Goal: Task Accomplishment & Management: Complete application form

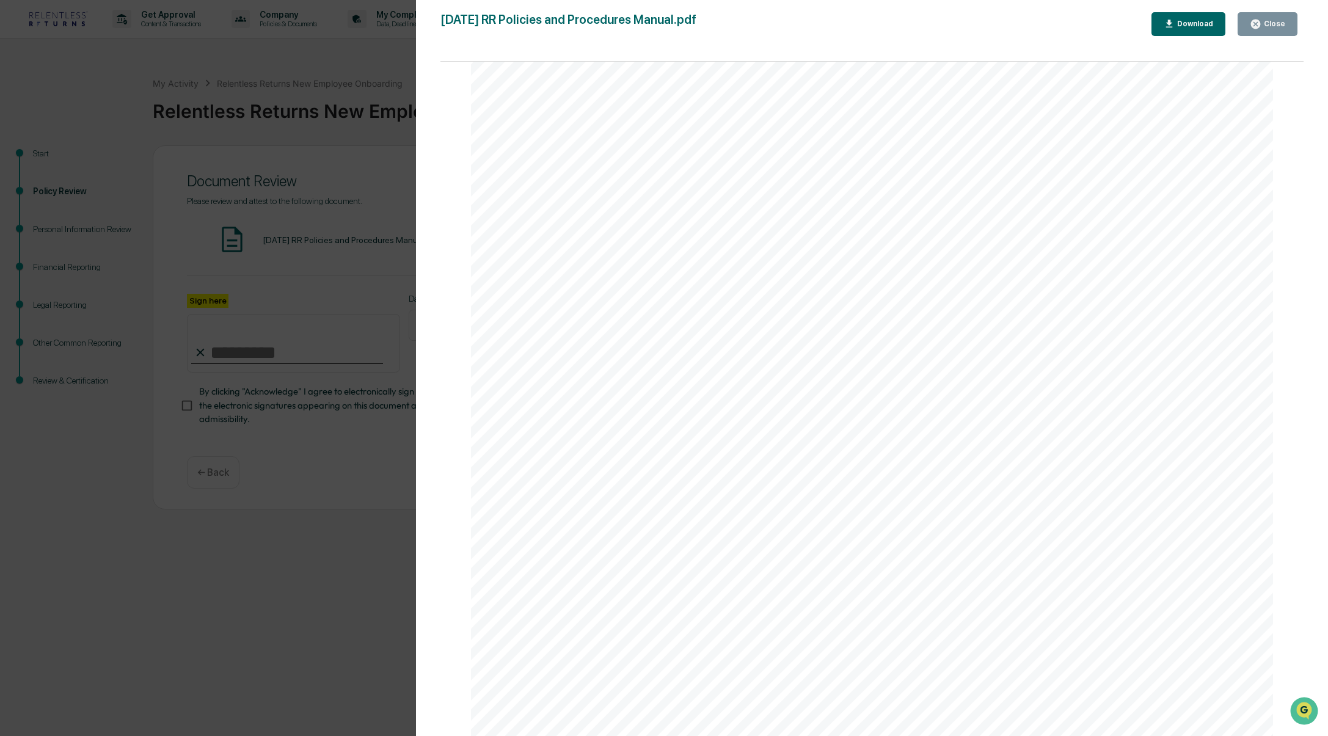
scroll to position [1741, 0]
click at [1192, 20] on div "Download" at bounding box center [1193, 24] width 38 height 9
click at [1272, 27] on div "Close" at bounding box center [1273, 24] width 24 height 9
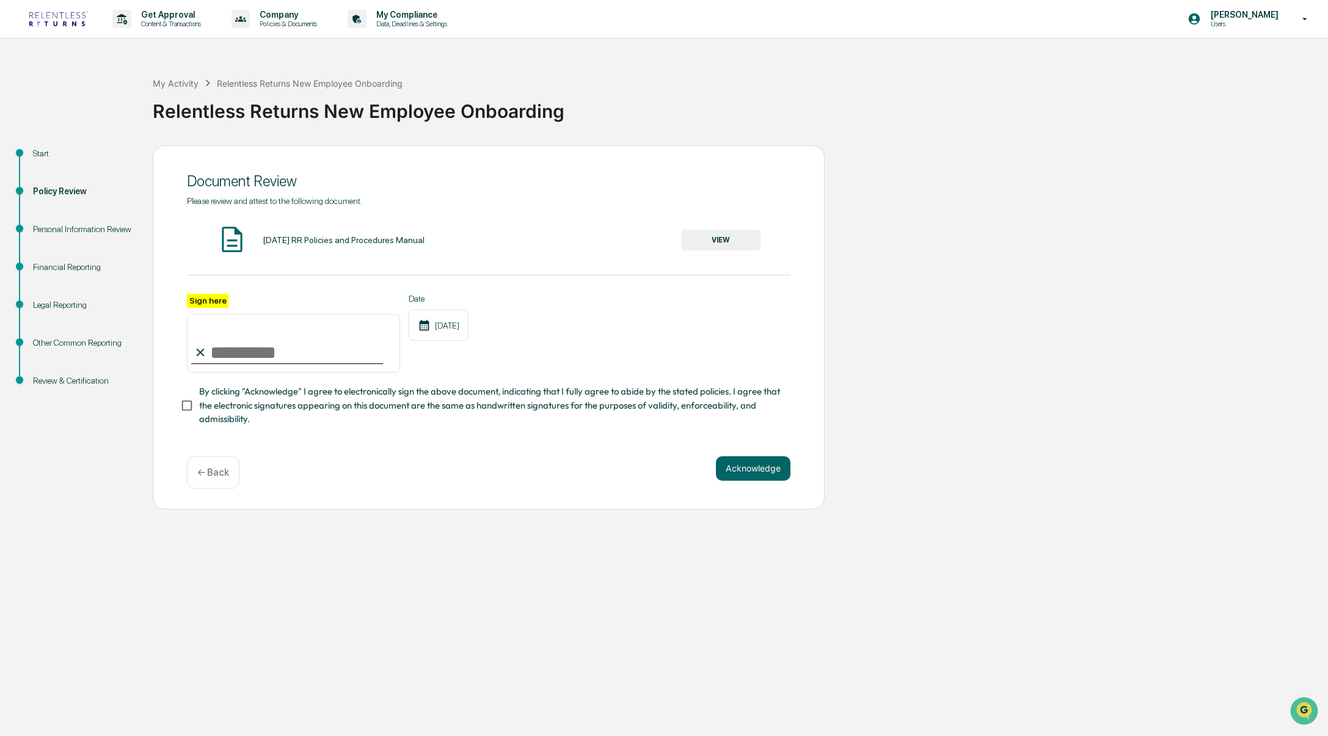
click at [259, 333] on input "Sign here" at bounding box center [293, 343] width 213 height 59
type input "**********"
click at [759, 471] on button "Acknowledge" at bounding box center [753, 468] width 75 height 24
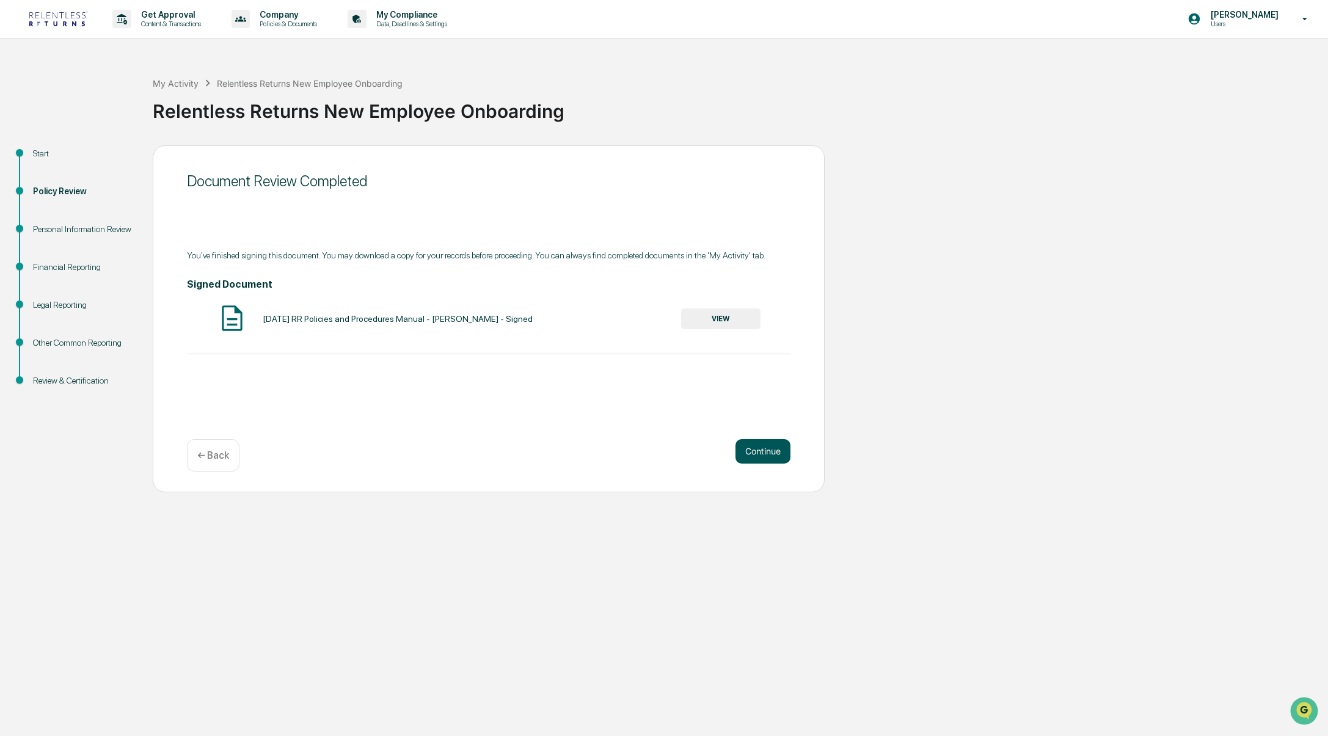
click at [776, 454] on button "Continue" at bounding box center [762, 451] width 55 height 24
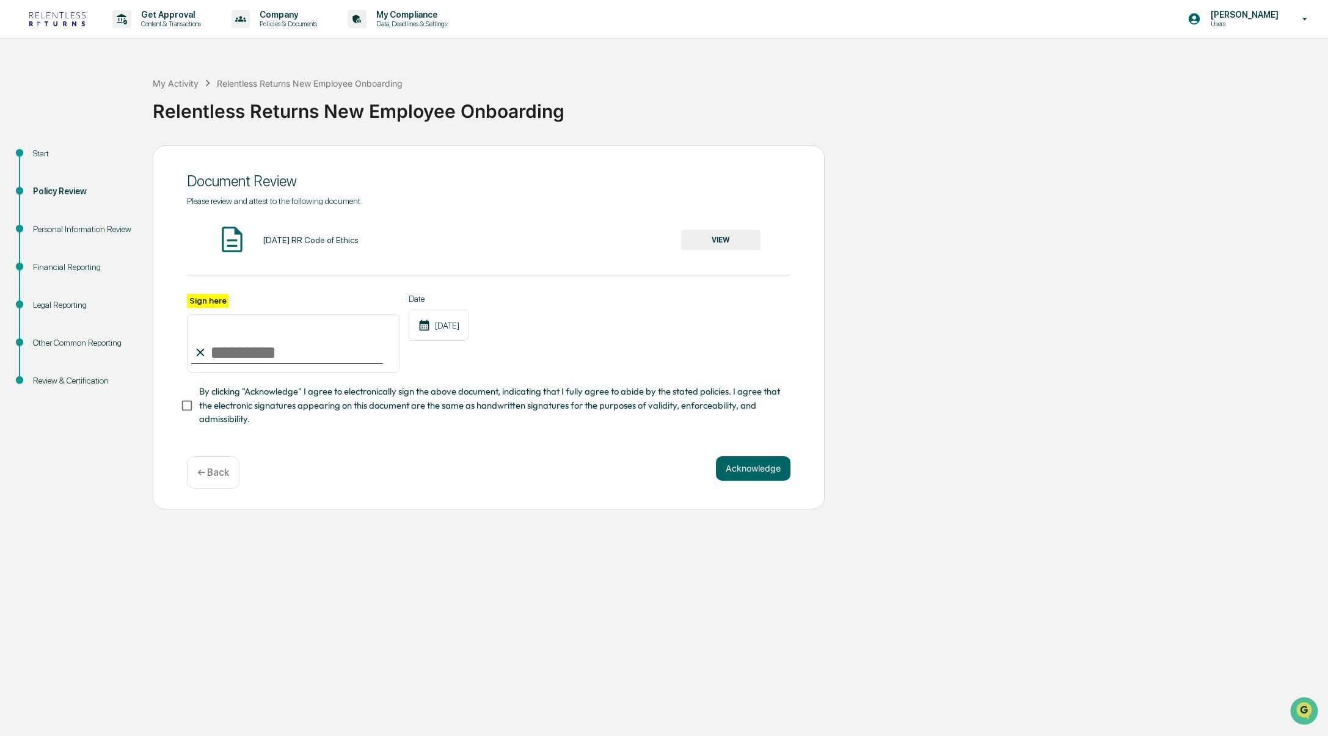
click at [724, 243] on button "VIEW" at bounding box center [720, 240] width 79 height 21
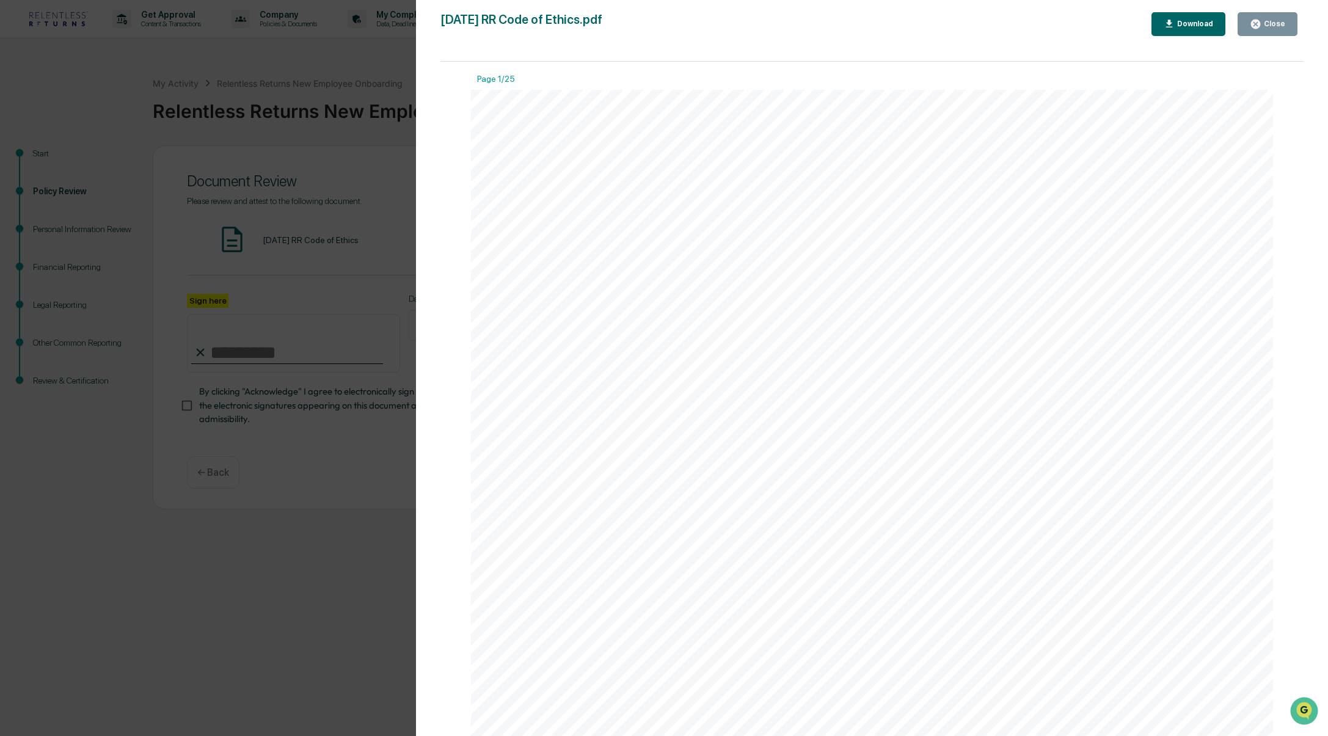
click at [1201, 22] on div "Download" at bounding box center [1193, 24] width 38 height 9
click at [321, 543] on div "Version History [DATE] 06:05 PM [PERSON_NAME] [DATE] 01:42 AM [PERSON_NAME] [DA…" at bounding box center [664, 368] width 1328 height 736
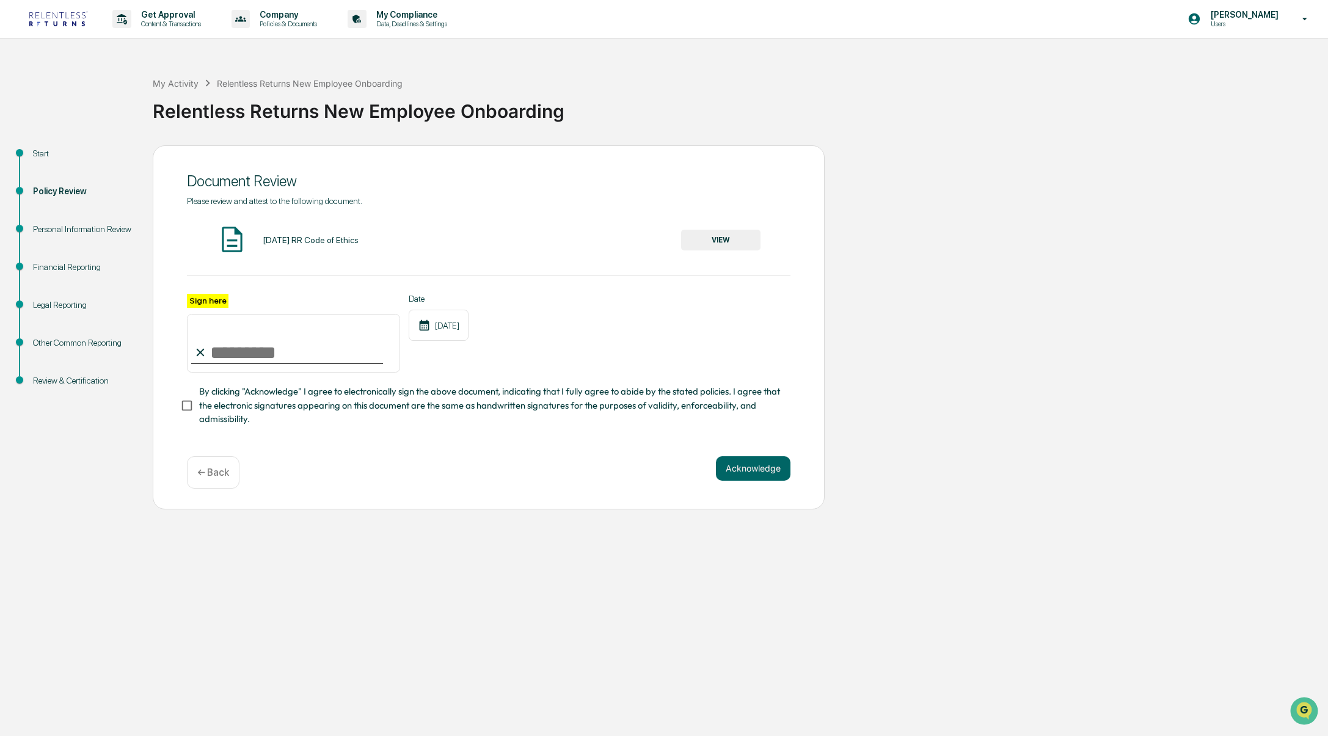
click at [249, 338] on input "Sign here" at bounding box center [293, 343] width 213 height 59
type input "**********"
click at [731, 238] on button "VIEW" at bounding box center [720, 240] width 79 height 21
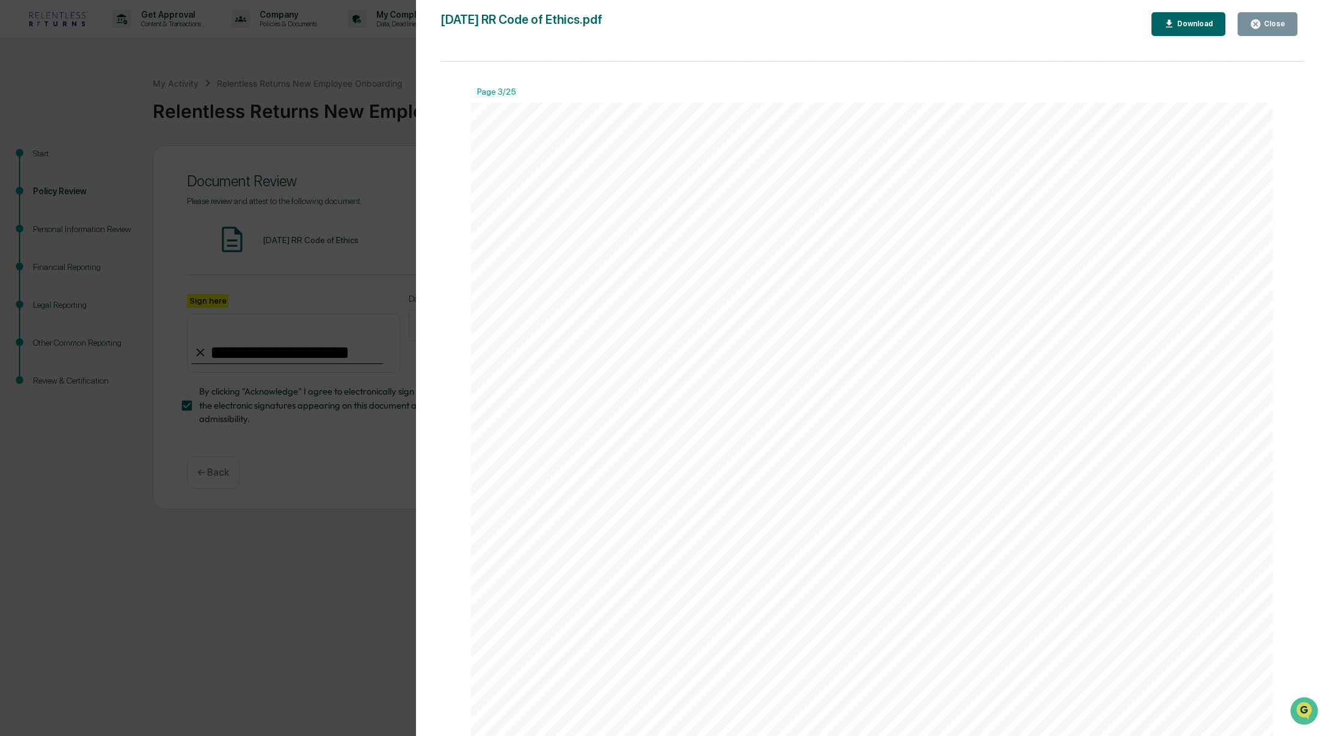
scroll to position [2262, 0]
